Goal: Information Seeking & Learning: Learn about a topic

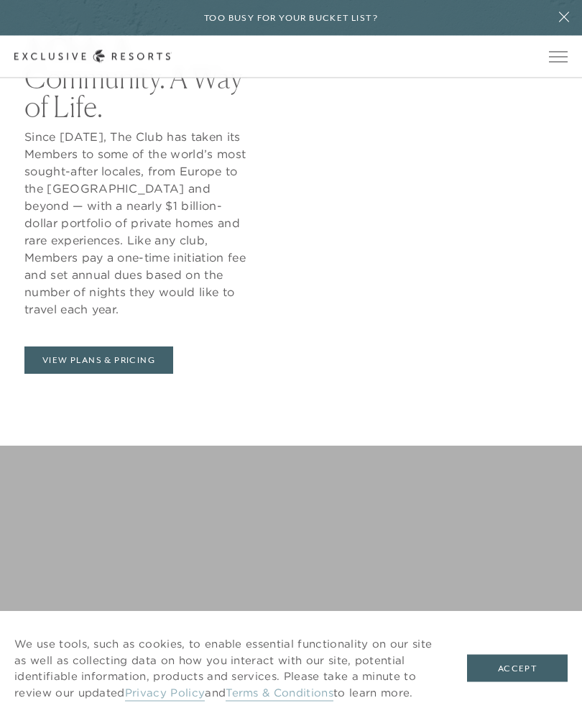
scroll to position [763, 0]
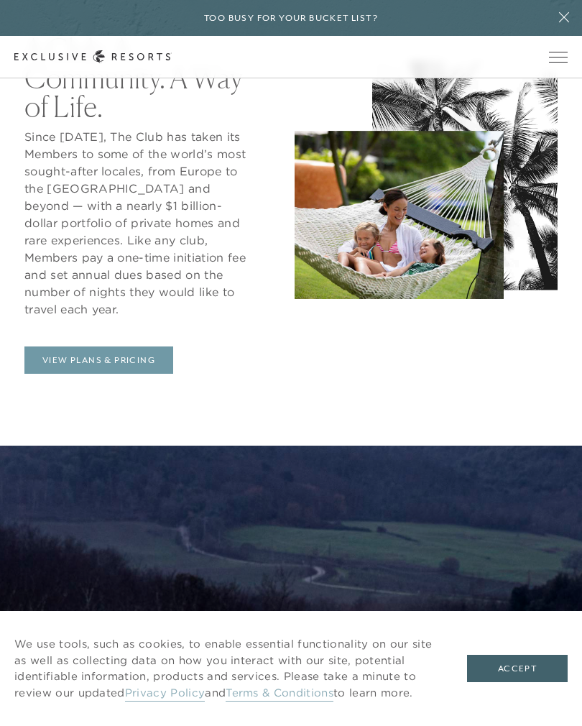
click at [125, 364] on link "View Plans & Pricing" at bounding box center [98, 359] width 149 height 27
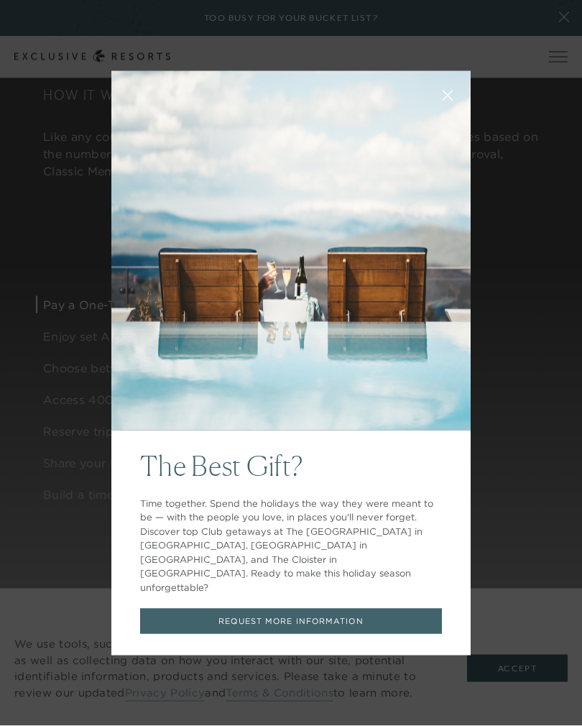
scroll to position [1181, 0]
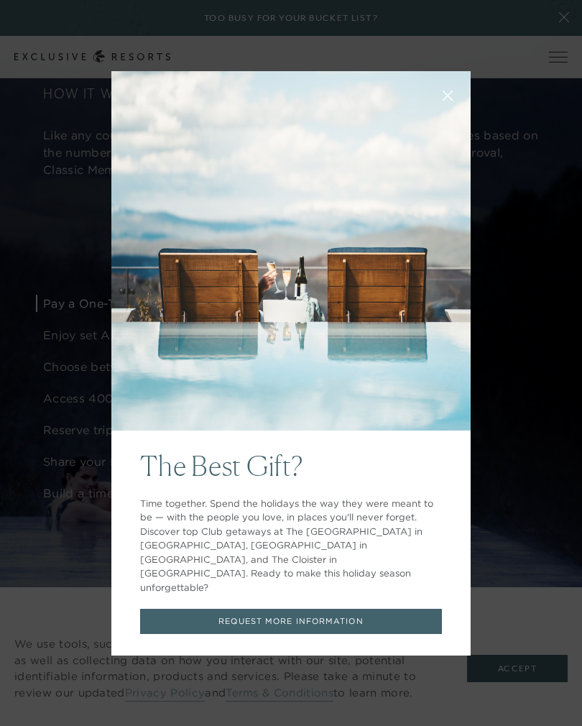
click at [445, 111] on button at bounding box center [447, 94] width 34 height 34
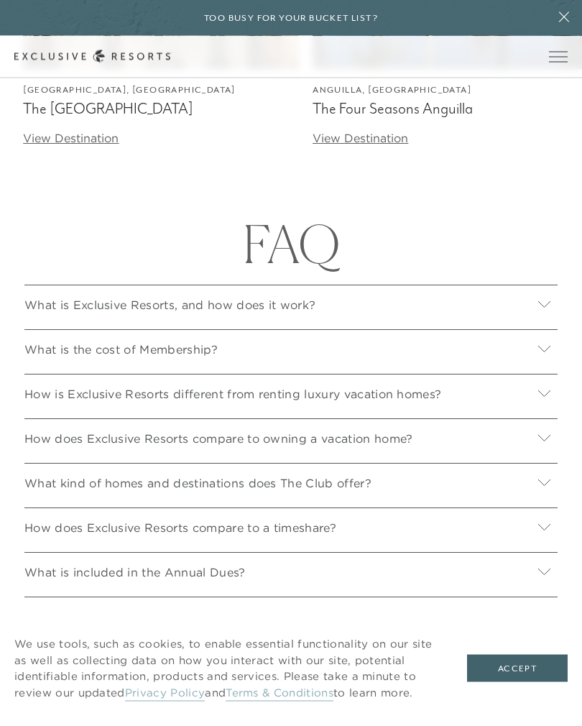
scroll to position [4840, 0]
click at [548, 355] on icon at bounding box center [545, 348] width 14 height 14
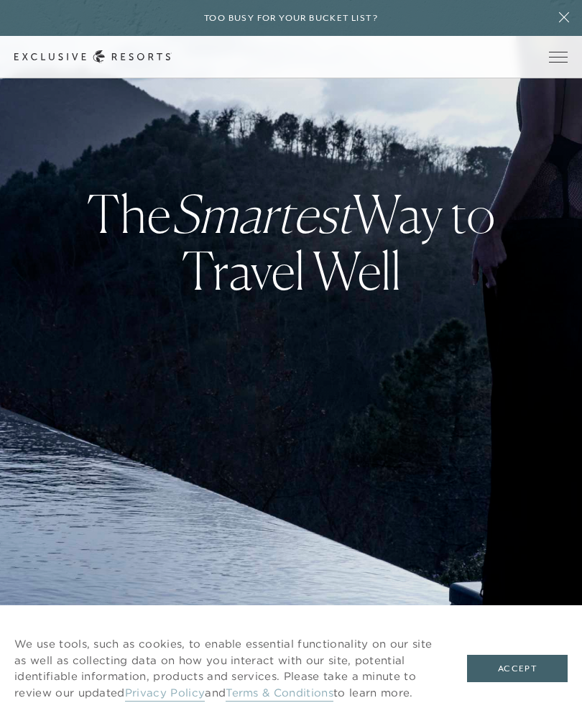
scroll to position [0, 0]
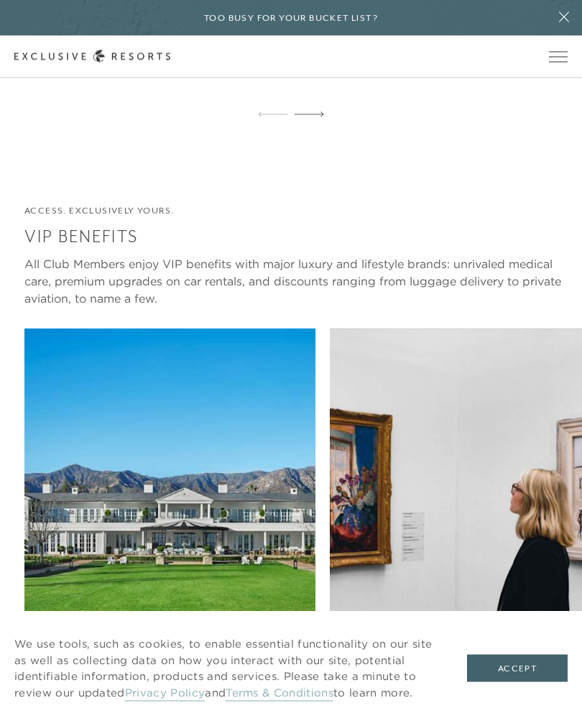
scroll to position [3376, 0]
